Goal: Task Accomplishment & Management: Use online tool/utility

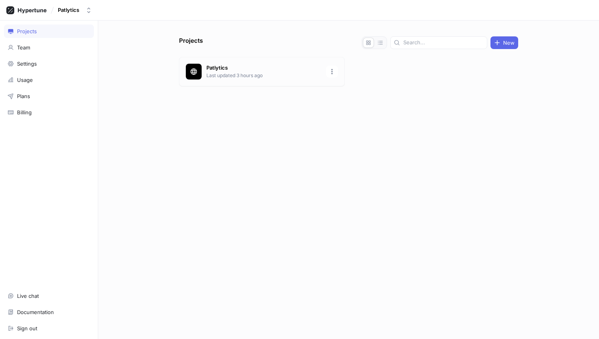
click at [235, 79] on div "Patlytics Last updated 3 hours ago" at bounding box center [262, 71] width 166 height 29
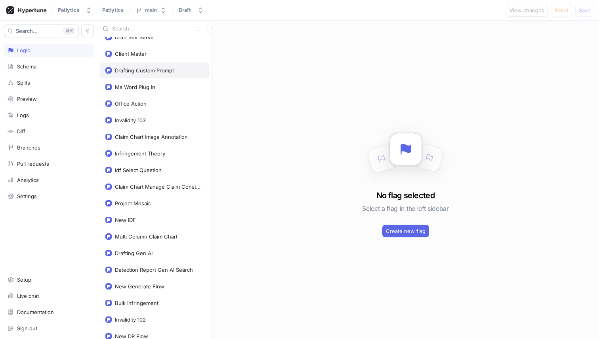
scroll to position [852, 0]
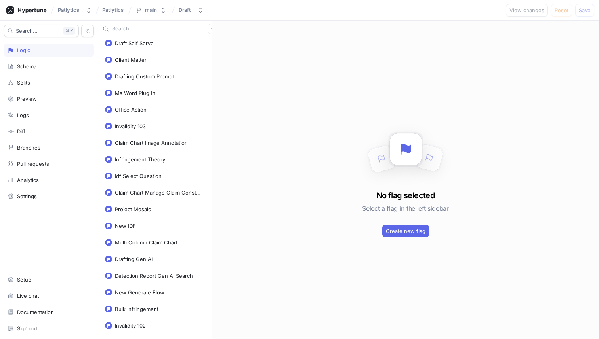
click at [131, 31] on input "text" at bounding box center [152, 29] width 80 height 8
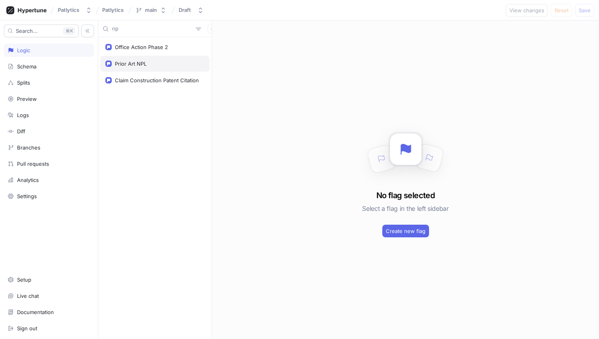
type input "np"
click at [145, 64] on div "Prior Art NPL" at bounding box center [131, 64] width 32 height 6
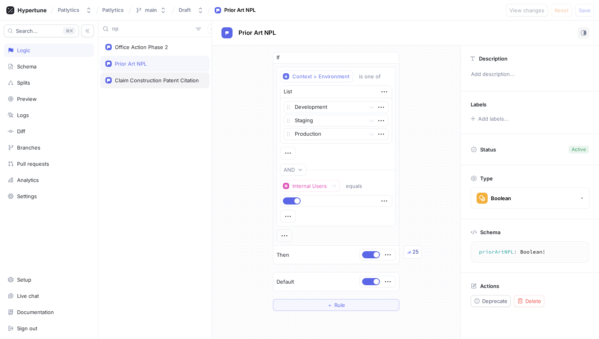
click at [162, 77] on div "Claim Construction Patent Citation" at bounding box center [157, 80] width 84 height 6
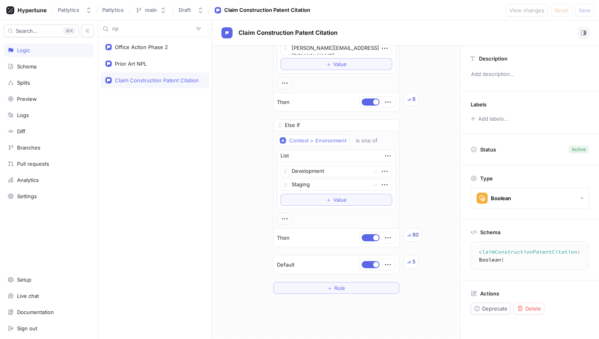
scroll to position [58, 0]
click at [154, 52] on div "Office Action Phase 2" at bounding box center [154, 47] width 109 height 16
type textarea "officeActionPhase2: Boolean!"
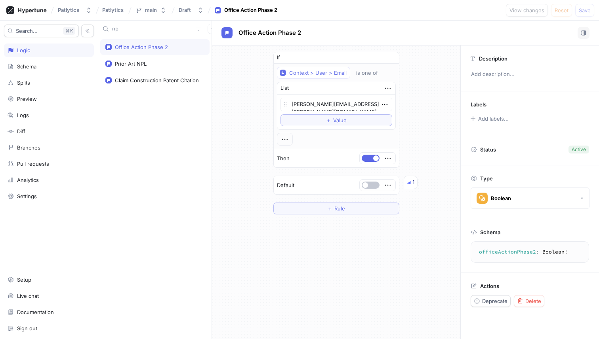
type textarea "x"
